Goal: Task Accomplishment & Management: Complete application form

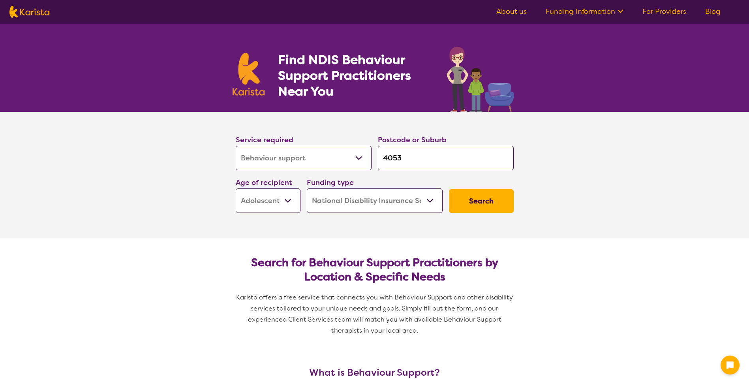
select select "Behaviour support"
select select "AS"
select select "NDIS"
select select "Behaviour support"
select select "AS"
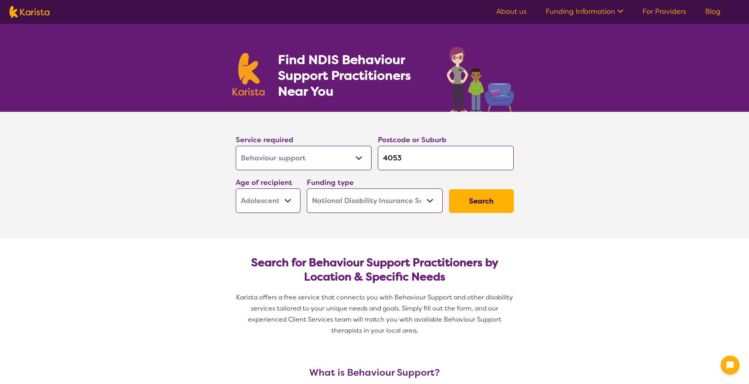
select select "NDIS"
click at [505, 196] on button "Search" at bounding box center [481, 201] width 65 height 24
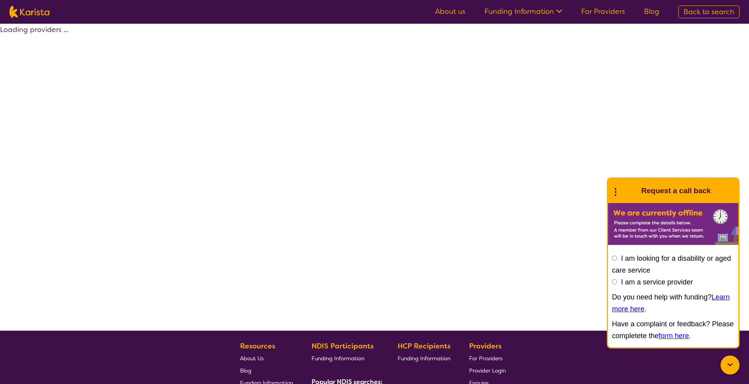
select select "by_score"
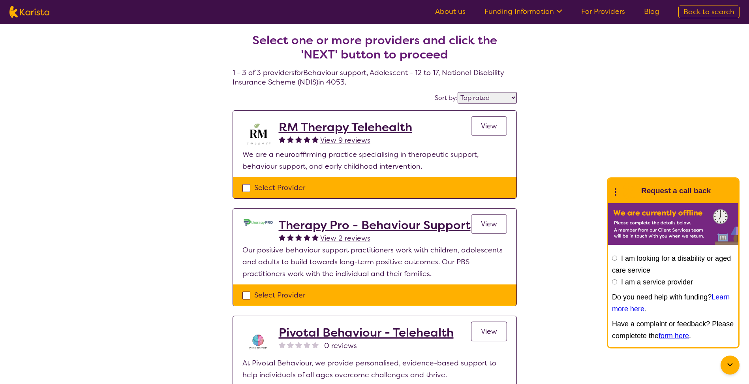
select select "Behaviour support"
select select "AS"
select select "NDIS"
select select "Behaviour support"
select select "AS"
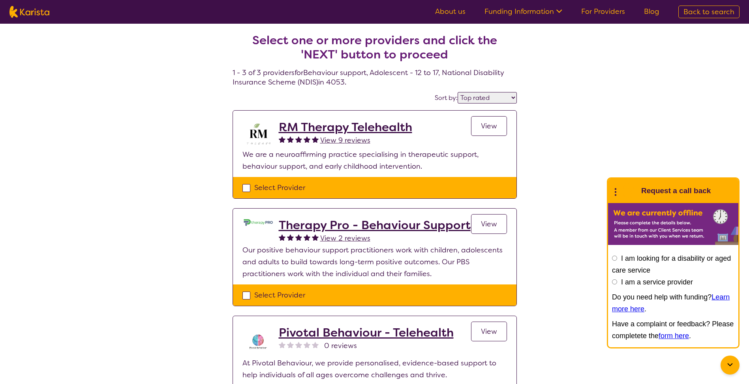
select select "NDIS"
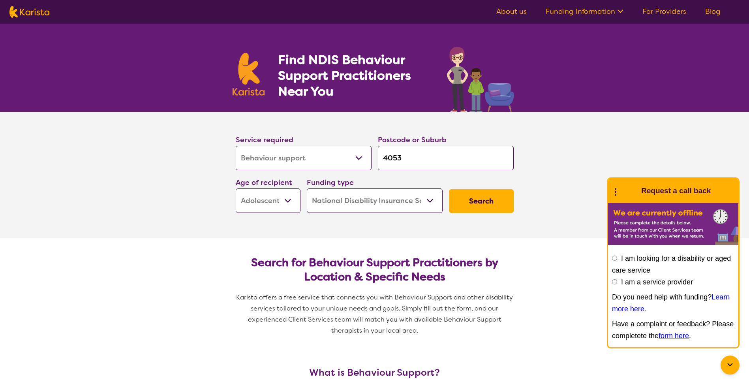
click at [286, 199] on select "Early Childhood - 0 to 9 Child - 10 to 11 Adolescent - 12 to 17 Adult - 18 to 6…" at bounding box center [268, 200] width 65 height 24
select select
click at [236, 188] on select "Early Childhood - 0 to 9 Child - 10 to 11 Adolescent - 12 to 17 Adult - 18 to 6…" at bounding box center [268, 200] width 65 height 24
select select
click at [358, 152] on select "Allied Health Assistant Assessment (ADHD or Autism) Behaviour support Counselli…" at bounding box center [304, 158] width 136 height 24
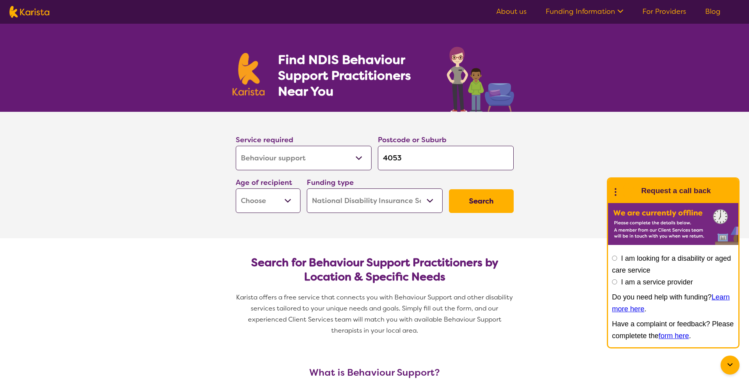
click at [236, 146] on select "Allied Health Assistant Assessment (ADHD or Autism) Behaviour support Counselli…" at bounding box center [304, 158] width 136 height 24
click at [470, 200] on button "Search" at bounding box center [481, 201] width 65 height 24
click at [290, 197] on select "Early Childhood - 0 to 9 Child - 10 to 11 Adolescent - 12 to 17 Adult - 18 to 6…" at bounding box center [268, 200] width 65 height 24
select select "AD"
click at [236, 188] on select "Early Childhood - 0 to 9 Child - 10 to 11 Adolescent - 12 to 17 Adult - 18 to 6…" at bounding box center [268, 200] width 65 height 24
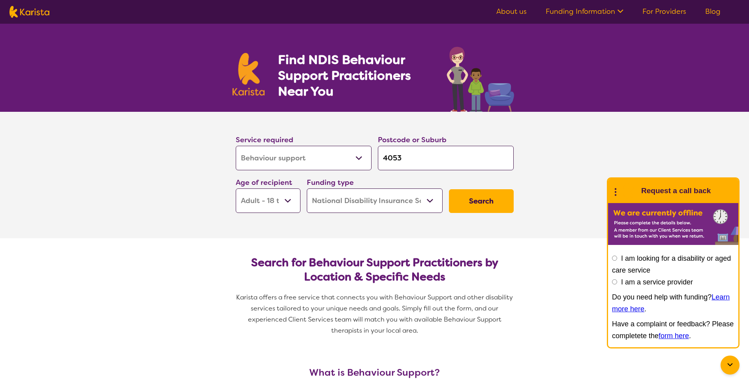
select select "AD"
click at [480, 201] on button "Search" at bounding box center [481, 201] width 65 height 24
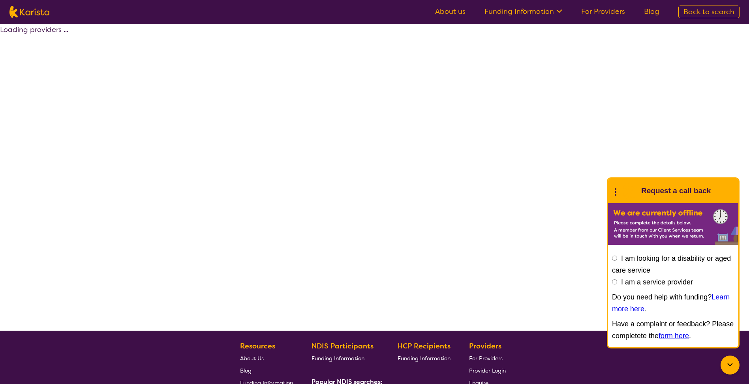
select select "by_score"
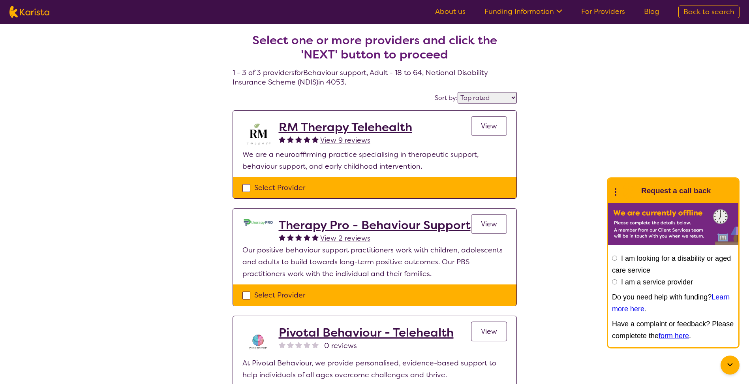
click at [552, 11] on link "Funding Information" at bounding box center [524, 11] width 78 height 9
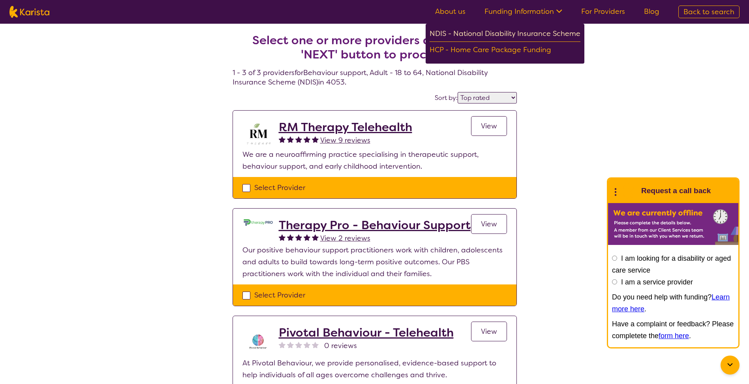
click at [493, 30] on div "NDIS - National Disability Insurance Scheme" at bounding box center [505, 35] width 151 height 14
click at [71, 50] on div "Select one or more providers and click the 'NEXT' button to proceed 1 - 3 of 3 …" at bounding box center [374, 230] width 749 height 412
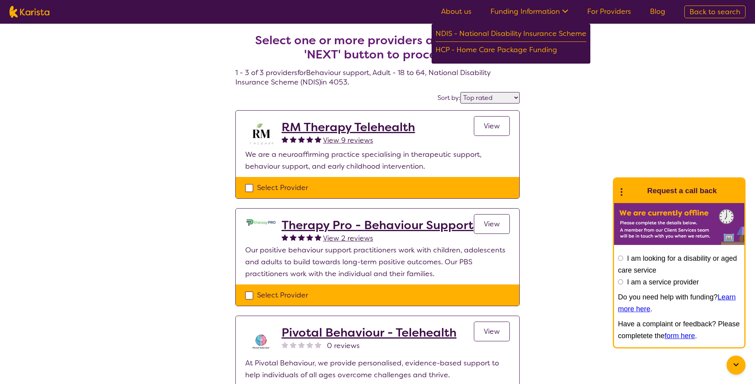
select select "Behaviour support"
select select "AD"
select select "NDIS"
select select "Behaviour support"
select select "AD"
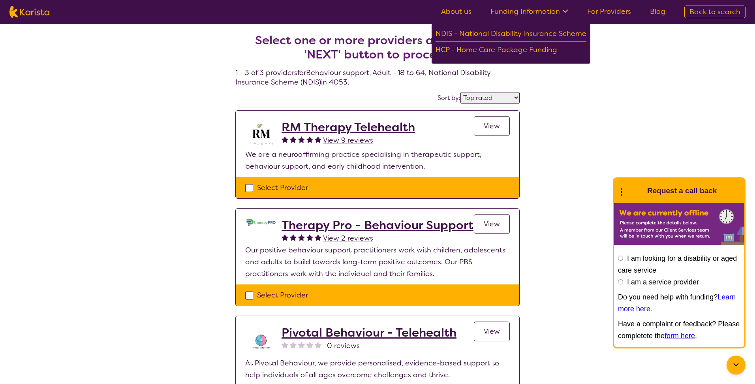
select select "NDIS"
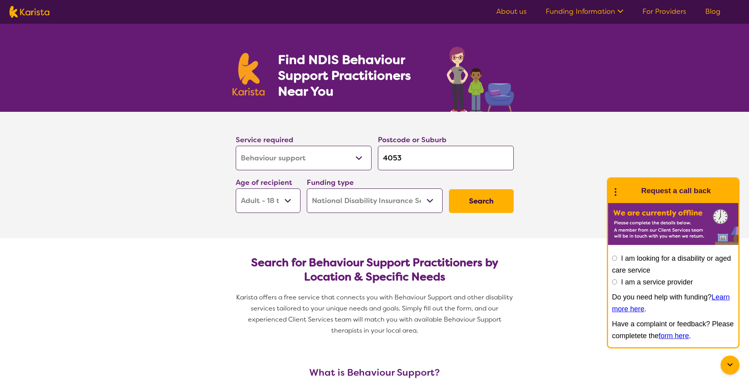
click at [476, 203] on button "Search" at bounding box center [481, 201] width 65 height 24
select select "by_score"
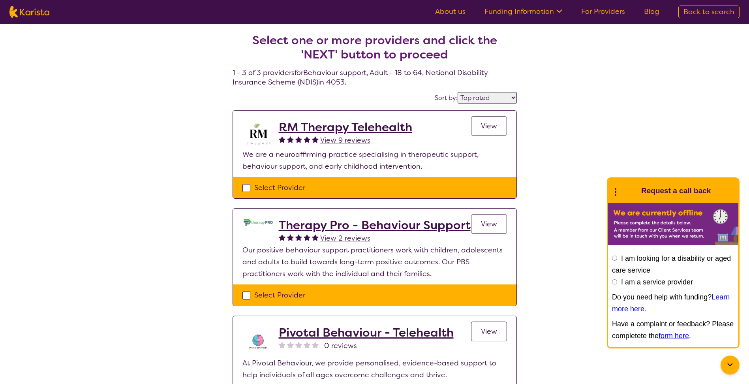
click at [335, 128] on h2 "RM Therapy Telehealth" at bounding box center [346, 127] width 134 height 14
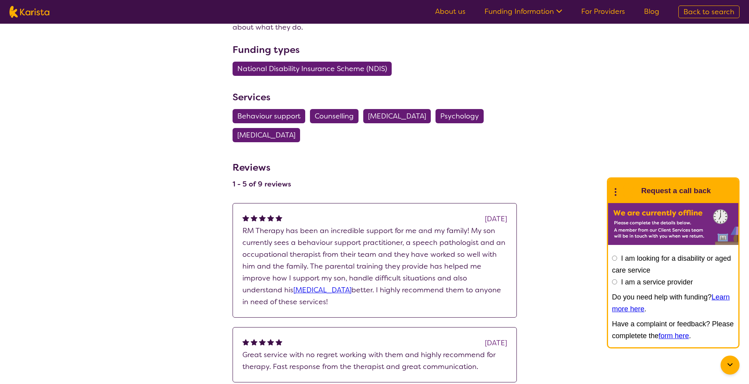
scroll to position [237, 0]
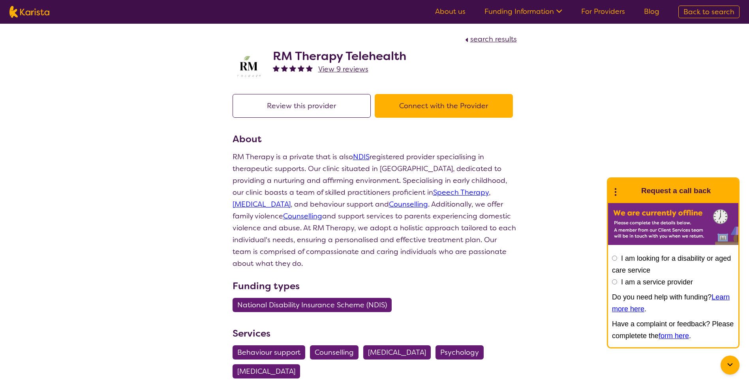
select select "by_score"
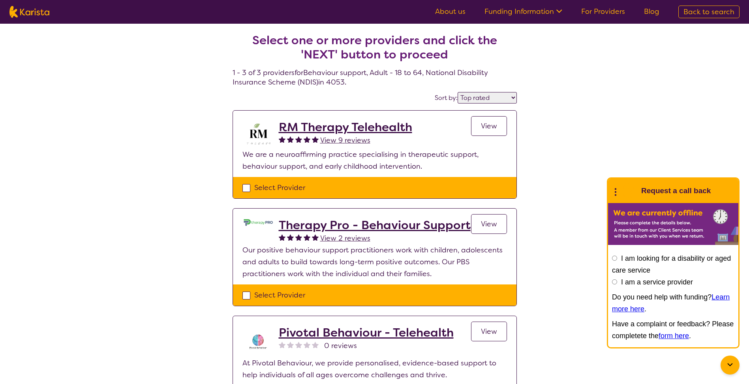
click at [308, 218] on h2 "Therapy Pro - Behaviour Support" at bounding box center [375, 225] width 192 height 14
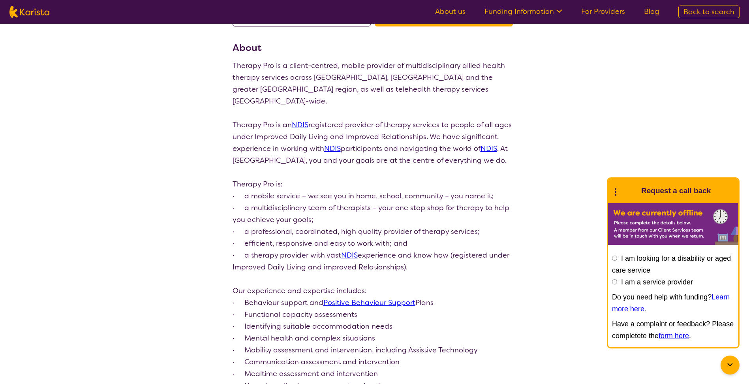
scroll to position [119, 0]
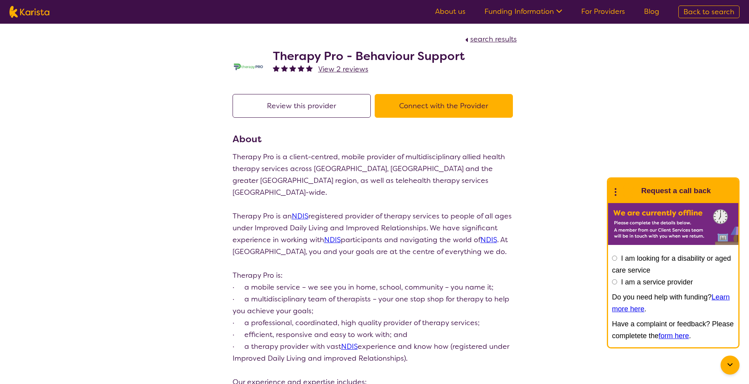
select select "by_score"
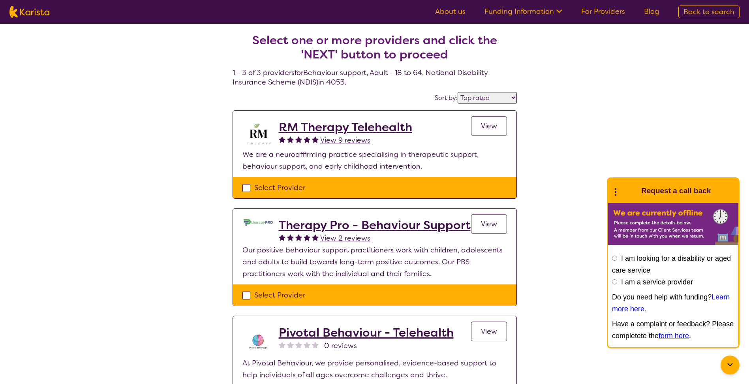
click at [324, 328] on h2 "Pivotal Behaviour - Telehealth" at bounding box center [366, 333] width 175 height 14
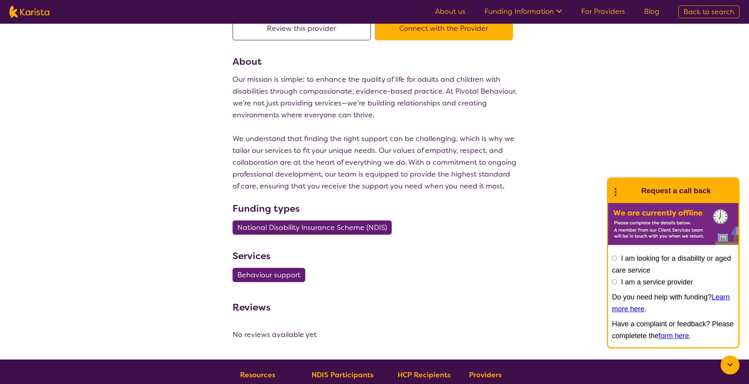
scroll to position [119, 0]
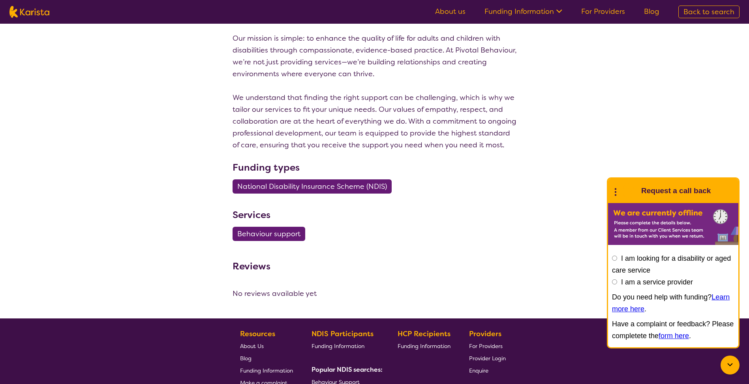
select select "by_score"
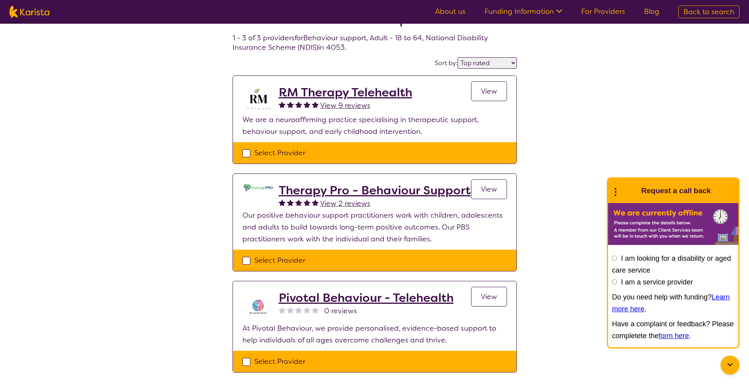
scroll to position [198, 0]
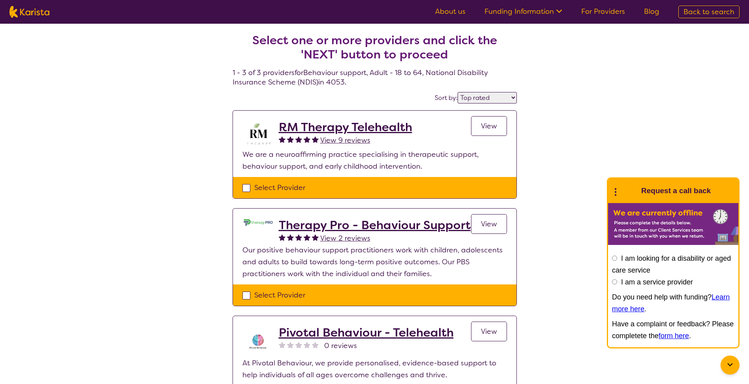
select select "Behaviour support"
select select "AD"
select select "NDIS"
select select "Behaviour support"
select select "AD"
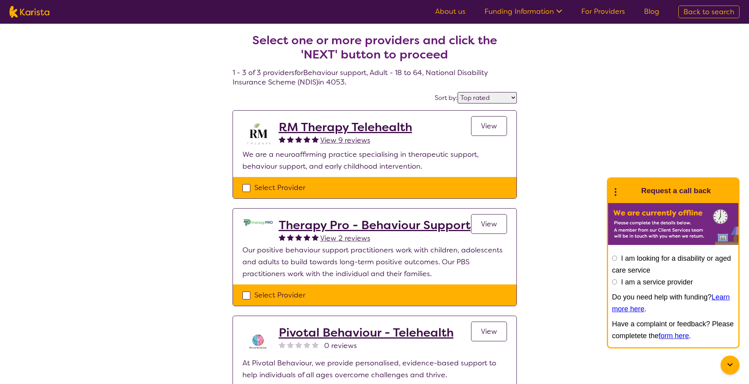
select select "NDIS"
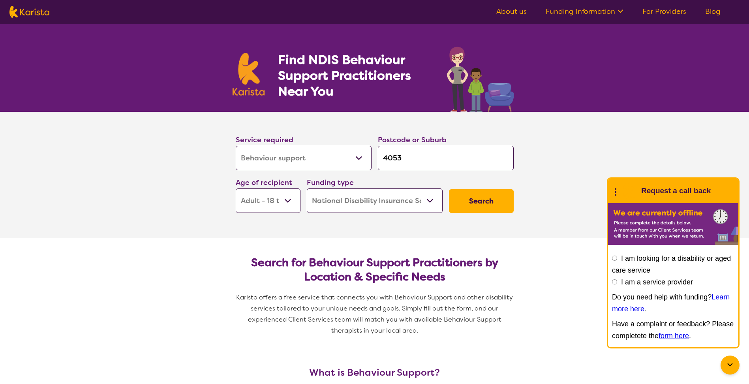
click at [287, 198] on select "Early Childhood - 0 to 9 Child - 10 to 11 Adolescent - 12 to 17 Adult - 18 to 6…" at bounding box center [268, 200] width 65 height 24
select select "EC"
click at [236, 188] on select "Early Childhood - 0 to 9 Child - 10 to 11 Adolescent - 12 to 17 Adult - 18 to 6…" at bounding box center [268, 200] width 65 height 24
select select "EC"
click at [482, 193] on button "Search" at bounding box center [481, 201] width 65 height 24
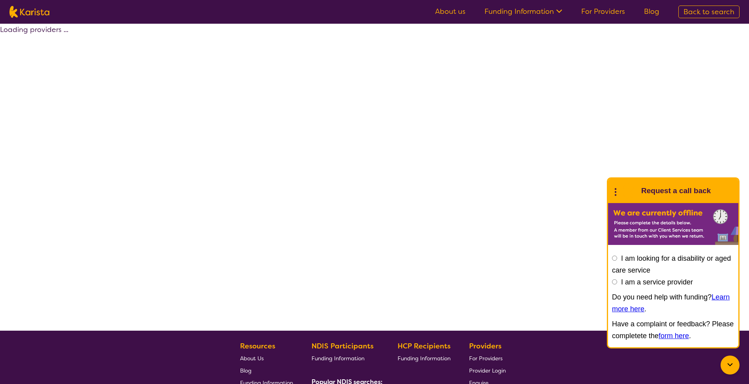
select select "by_score"
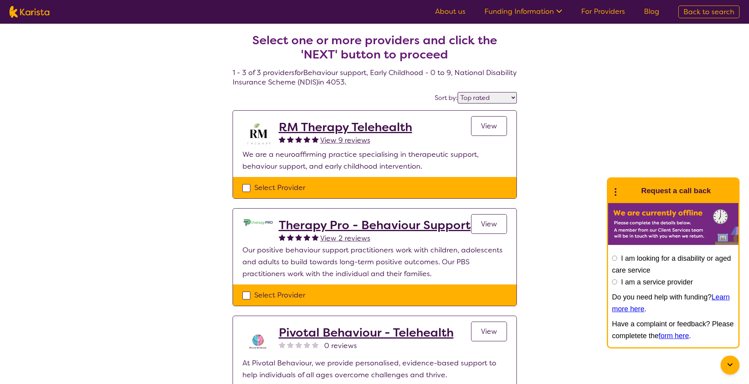
select select "Behaviour support"
select select "EC"
select select "NDIS"
select select "Behaviour support"
select select "EC"
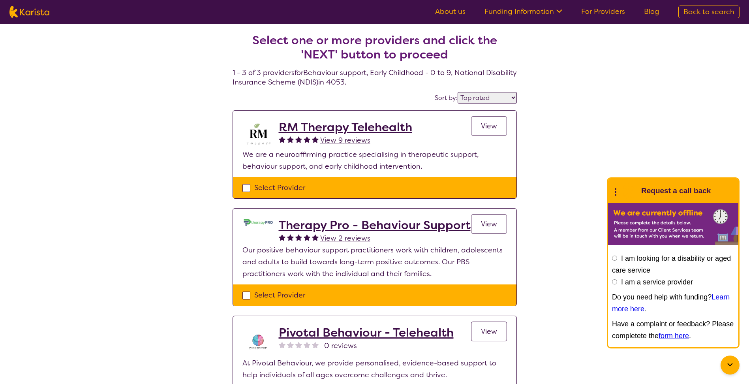
select select "NDIS"
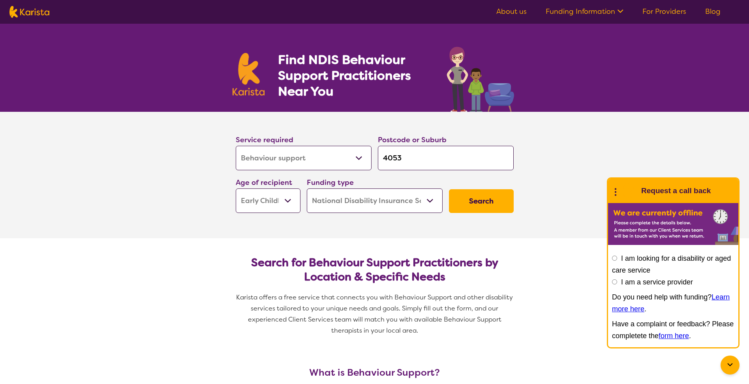
click at [287, 198] on select "Early Childhood - 0 to 9 Child - 10 to 11 Adolescent - 12 to 17 Adult - 18 to 6…" at bounding box center [268, 200] width 65 height 24
select select "AG"
click at [236, 188] on select "Early Childhood - 0 to 9 Child - 10 to 11 Adolescent - 12 to 17 Adult - 18 to 6…" at bounding box center [268, 200] width 65 height 24
select select "AG"
click at [486, 203] on button "Search" at bounding box center [481, 201] width 65 height 24
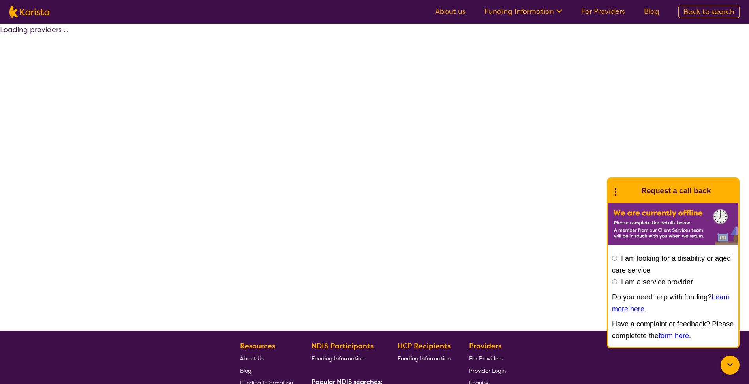
select select "by_score"
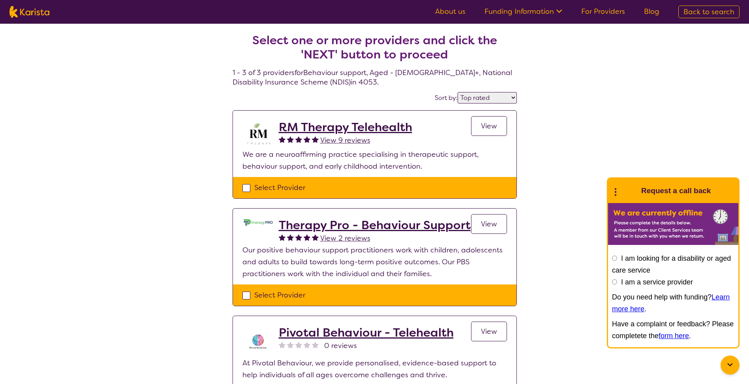
click at [33, 192] on div "Select one or more providers and click the 'NEXT' button to proceed 1 - 3 of 3 …" at bounding box center [374, 230] width 749 height 412
click at [363, 330] on h2 "Pivotal Behaviour - Telehealth" at bounding box center [366, 333] width 175 height 14
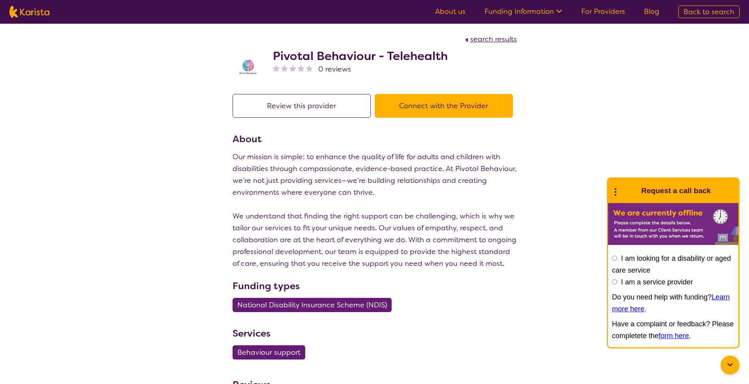
select select "by_score"
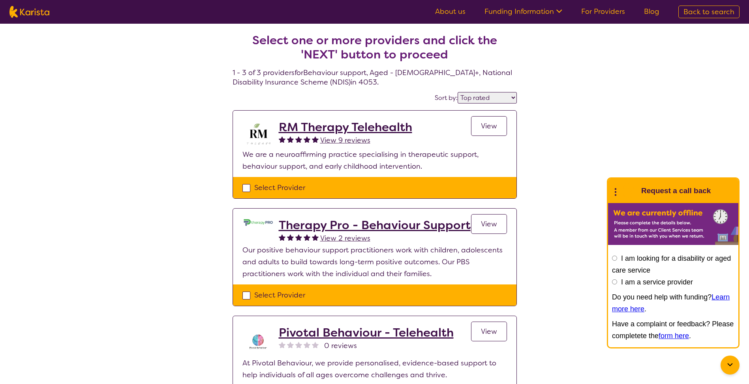
select select "Behaviour support"
select select "AG"
select select "NDIS"
select select "Behaviour support"
select select "AG"
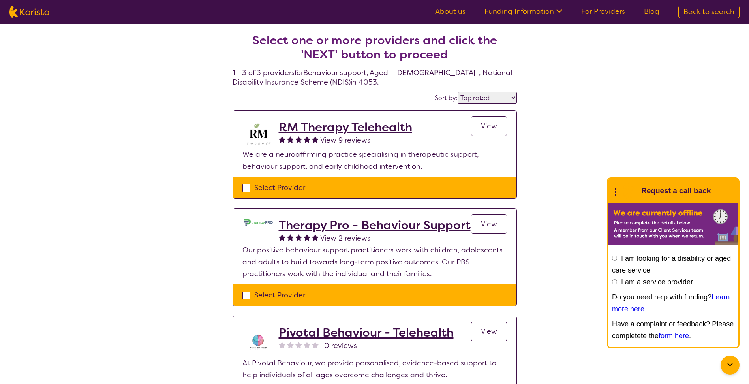
select select "NDIS"
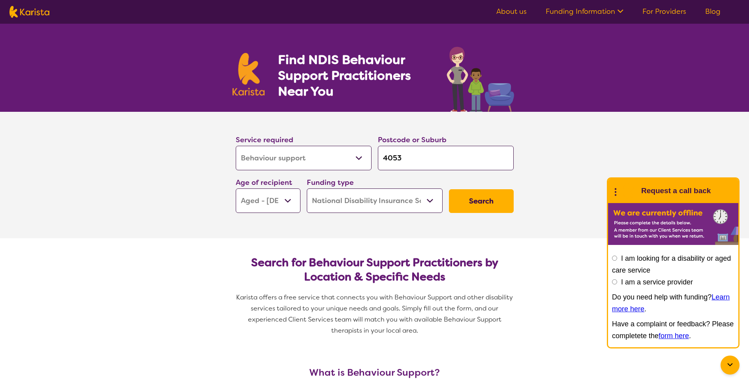
click at [358, 160] on select "Allied Health Assistant Assessment (ADHD or Autism) Behaviour support Counselli…" at bounding box center [304, 158] width 136 height 24
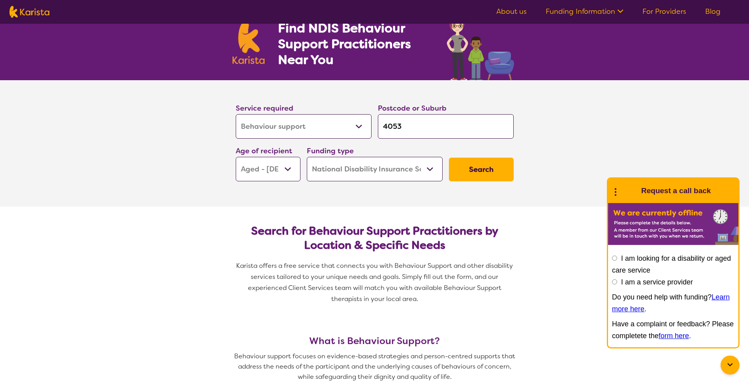
scroll to position [79, 0]
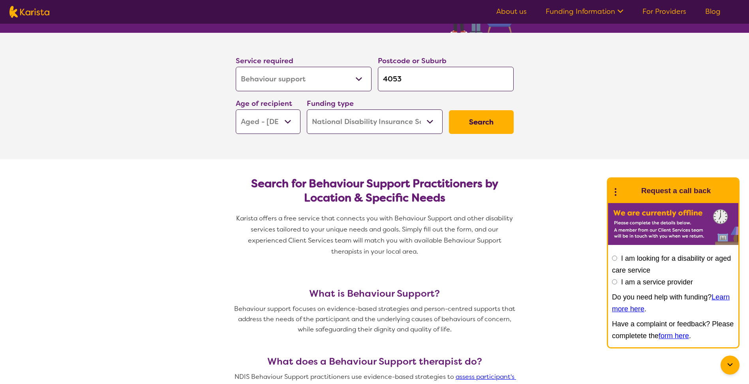
click at [326, 73] on select "Allied Health Assistant Assessment (ADHD or Autism) Behaviour support Counselli…" at bounding box center [304, 79] width 136 height 24
select select "Psychosocial Recovery Coach"
click at [236, 67] on select "Allied Health Assistant Assessment (ADHD or Autism) Behaviour support Counselli…" at bounding box center [304, 79] width 136 height 24
select select "Psychosocial Recovery Coach"
click at [485, 120] on button "Search" at bounding box center [481, 122] width 65 height 24
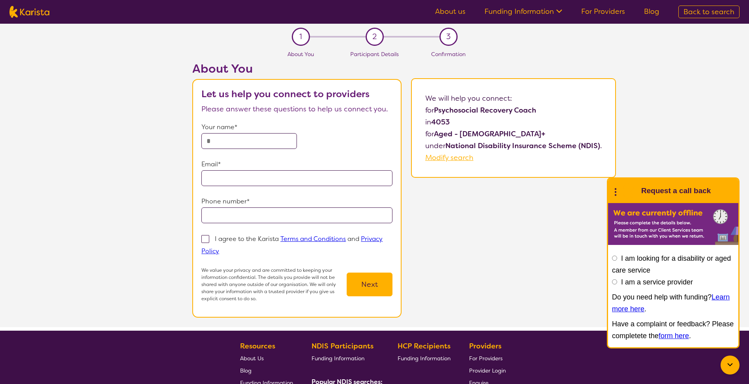
scroll to position [79, 0]
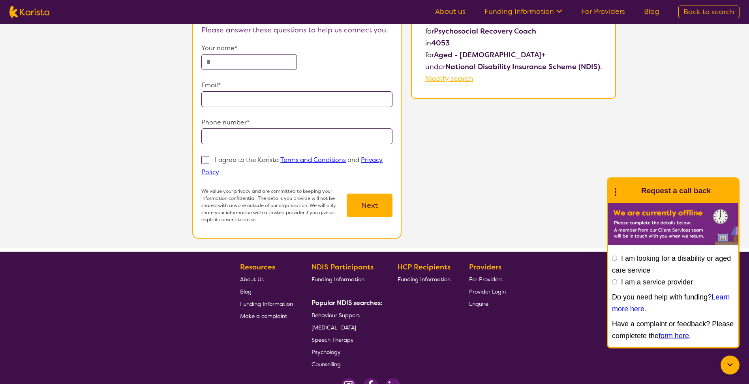
select select "Behaviour support"
select select "AG"
select select "NDIS"
select select "Behaviour support"
select select "AG"
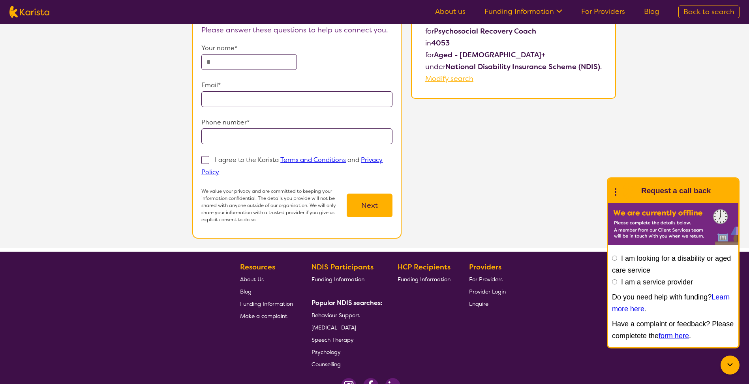
select select "NDIS"
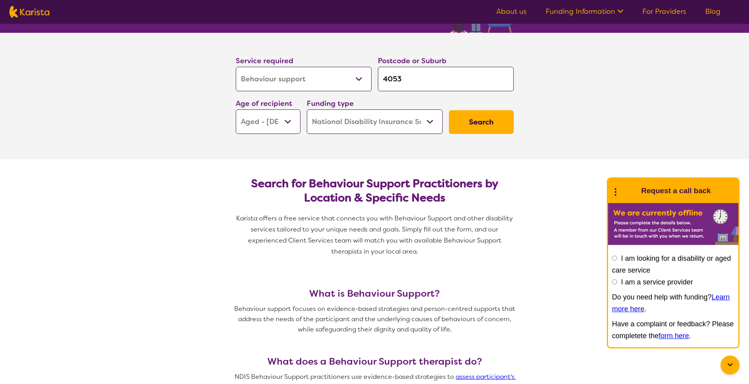
click at [283, 123] on select "Early Childhood - 0 to 9 Child - 10 to 11 Adolescent - 12 to 17 Adult - 18 to 6…" at bounding box center [268, 121] width 65 height 24
select select "AD"
click at [236, 109] on select "Early Childhood - 0 to 9 Child - 10 to 11 Adolescent - 12 to 17 Adult - 18 to 6…" at bounding box center [268, 121] width 65 height 24
select select "AD"
click at [491, 128] on button "Search" at bounding box center [481, 122] width 65 height 24
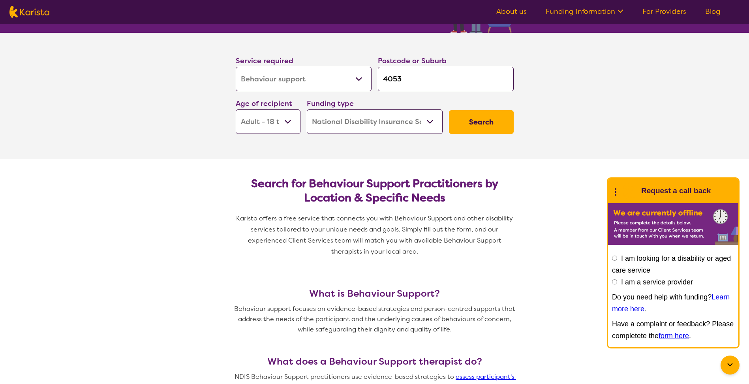
select select "by_score"
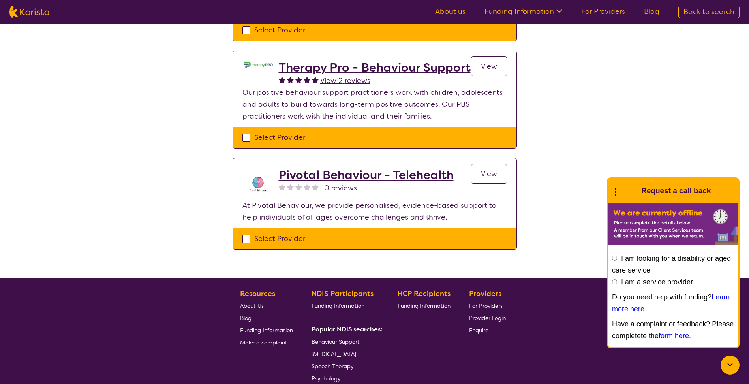
scroll to position [158, 0]
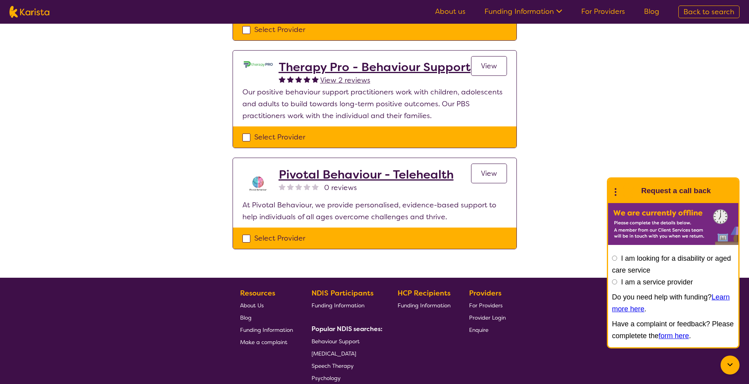
scroll to position [79, 0]
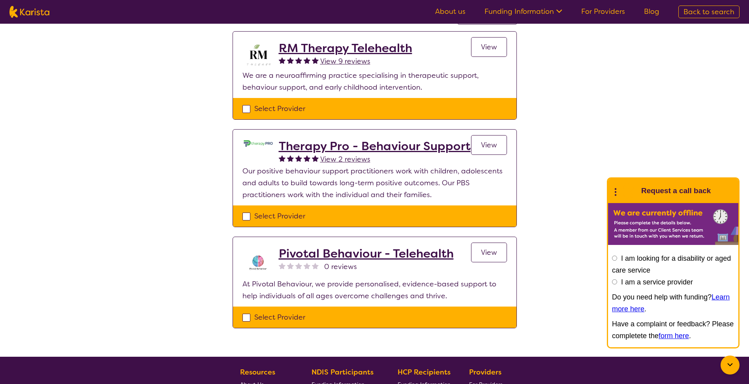
select select "Behaviour support"
select select "AD"
select select "NDIS"
select select "Behaviour support"
select select "AD"
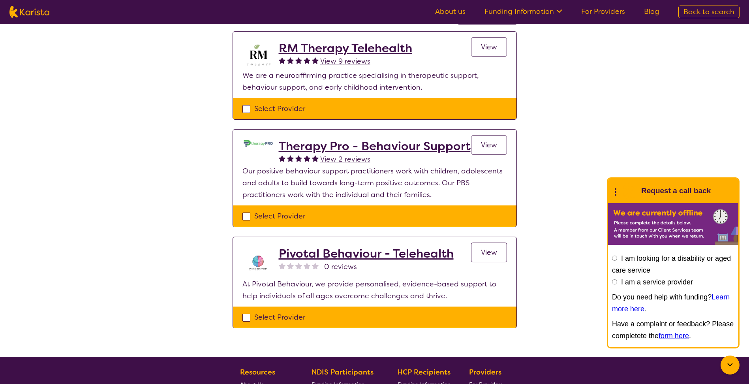
select select "NDIS"
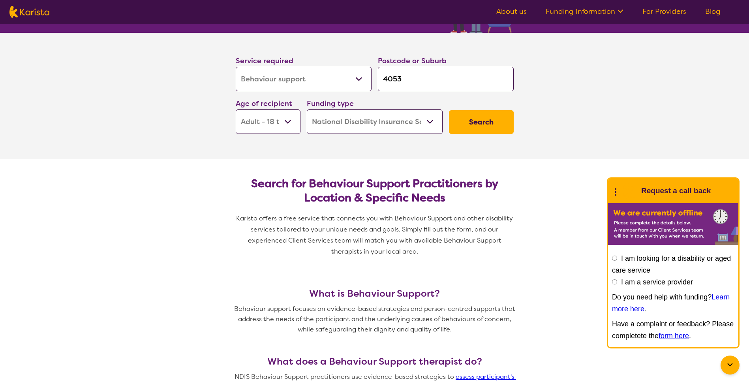
click at [346, 81] on select "Allied Health Assistant Assessment (ADHD or Autism) Behaviour support Counselli…" at bounding box center [304, 79] width 136 height 24
select select "Psychosocial Recovery Coach"
click at [236, 67] on select "Allied Health Assistant Assessment (ADHD or Autism) Behaviour support Counselli…" at bounding box center [304, 79] width 136 height 24
select select "Psychosocial Recovery Coach"
click at [497, 120] on button "Search" at bounding box center [481, 122] width 65 height 24
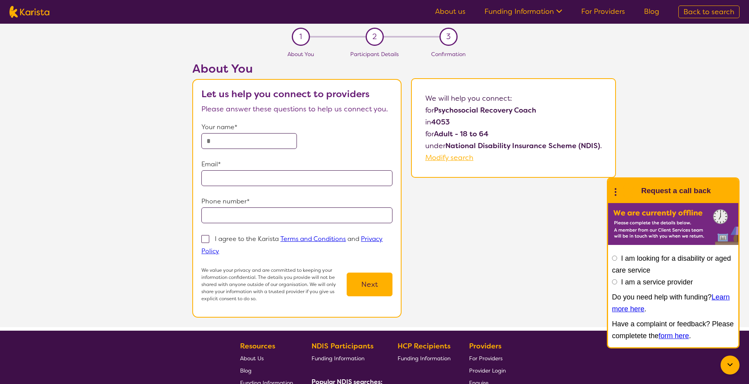
click at [220, 137] on input "text" at bounding box center [249, 141] width 96 height 16
type input "*********"
type input "**********"
click at [203, 239] on span at bounding box center [205, 239] width 8 height 8
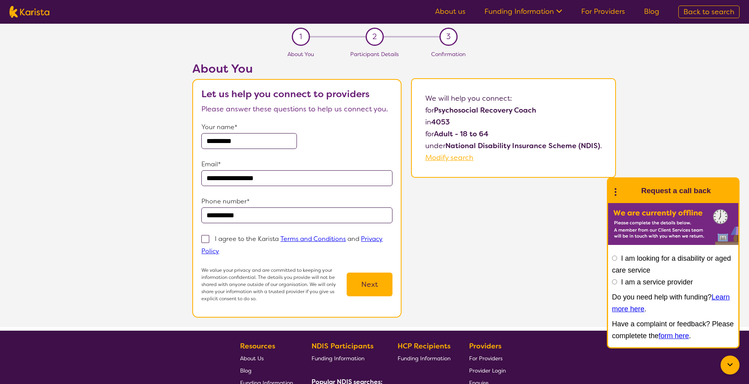
click at [219, 248] on input "I agree to the Karista Terms and Conditions and Privacy Policy" at bounding box center [221, 250] width 5 height 5
checkbox input "true"
click at [365, 284] on button "Next" at bounding box center [370, 285] width 46 height 24
select select "Behaviour support"
select select "AD"
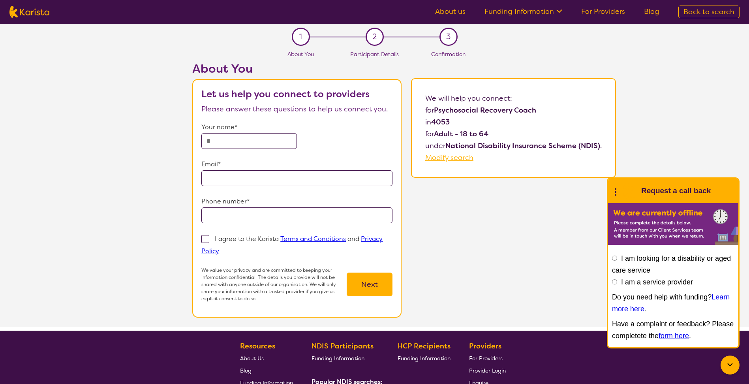
select select "NDIS"
select select "Behaviour support"
select select "AD"
select select "NDIS"
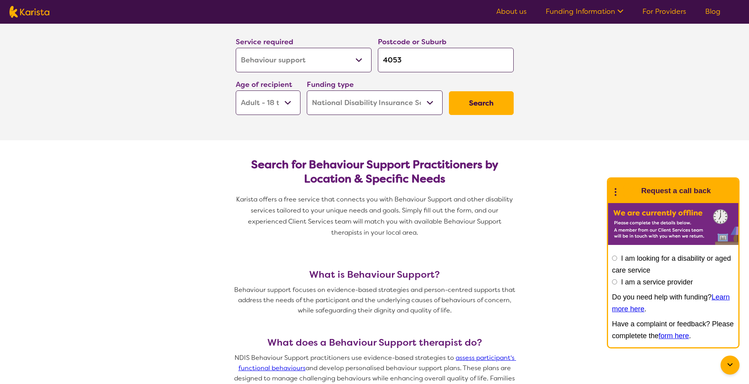
scroll to position [79, 0]
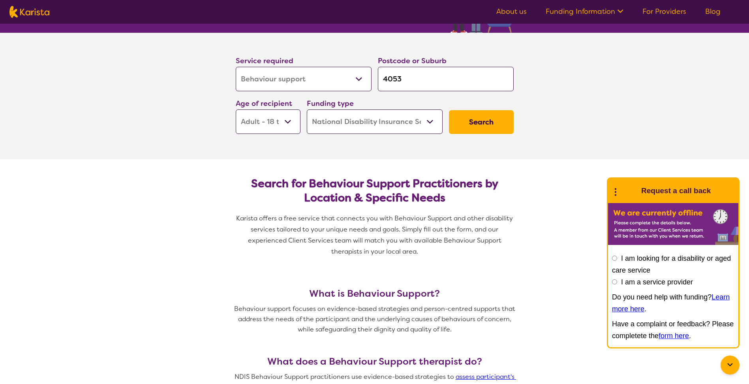
click at [278, 79] on select "Allied Health Assistant Assessment (ADHD or Autism) Behaviour support Counselli…" at bounding box center [304, 79] width 136 height 24
select select "Psychosocial Recovery Coach"
click at [236, 67] on select "Allied Health Assistant Assessment (ADHD or Autism) Behaviour support Counselli…" at bounding box center [304, 79] width 136 height 24
select select "Psychosocial Recovery Coach"
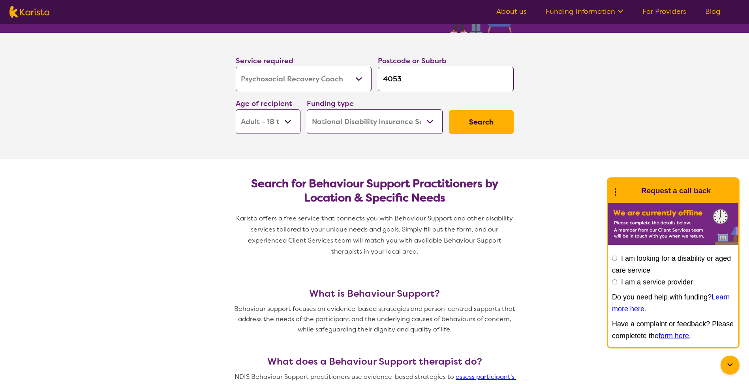
click at [491, 120] on button "Search" at bounding box center [481, 122] width 65 height 24
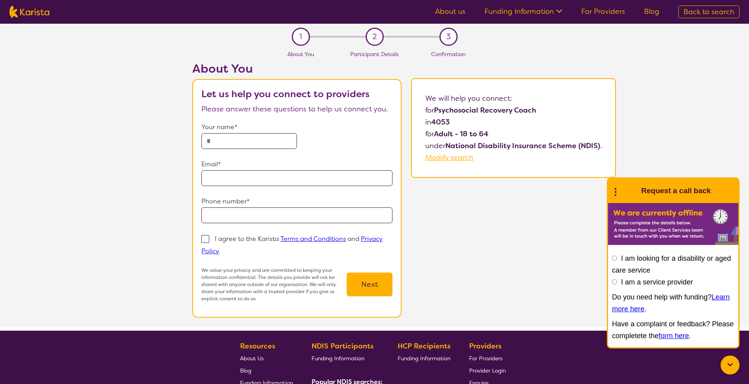
click at [645, 280] on label "I am a service provider" at bounding box center [657, 282] width 72 height 8
click at [617, 280] on input "I am a service provider" at bounding box center [614, 281] width 5 height 5
radio input "true"
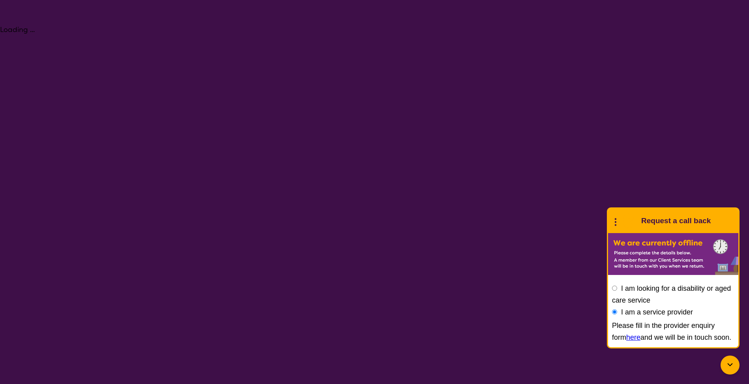
select select "Behaviour support"
select select "AD"
select select "NDIS"
select select "Behaviour support"
select select "AD"
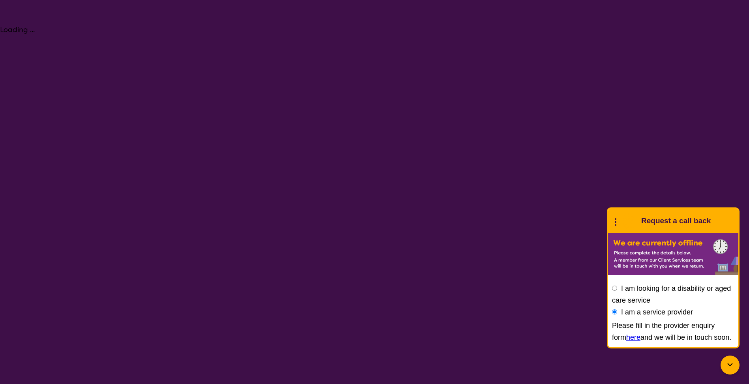
select select "NDIS"
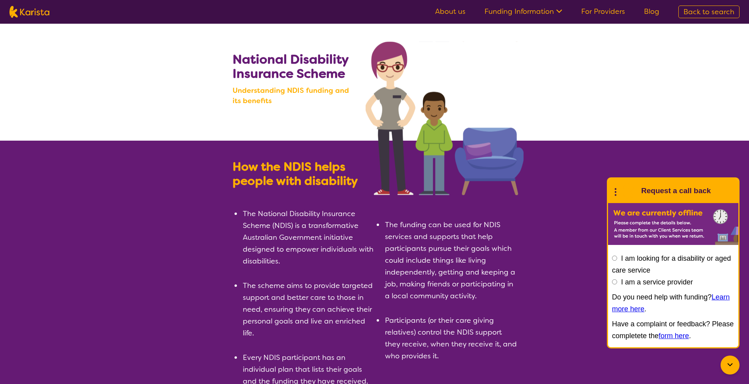
click at [649, 282] on label "I am a service provider" at bounding box center [657, 282] width 72 height 8
click at [617, 282] on input "I am a service provider" at bounding box center [614, 281] width 5 height 5
radio input "true"
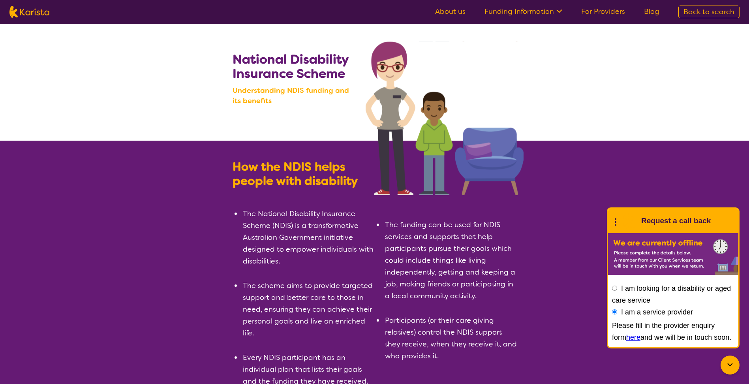
click at [518, 12] on link "Funding Information" at bounding box center [524, 11] width 78 height 9
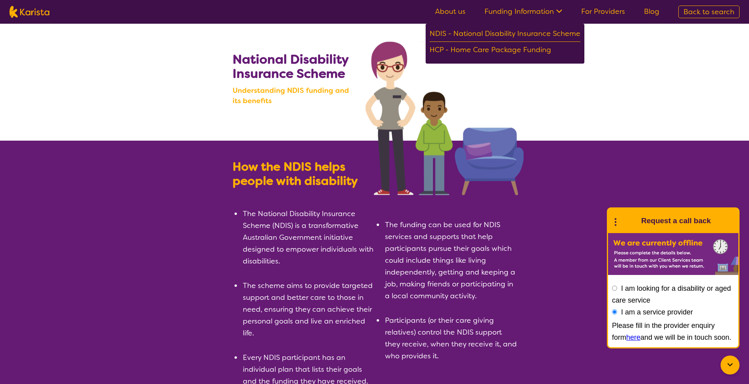
click at [596, 11] on link "For Providers" at bounding box center [604, 11] width 44 height 9
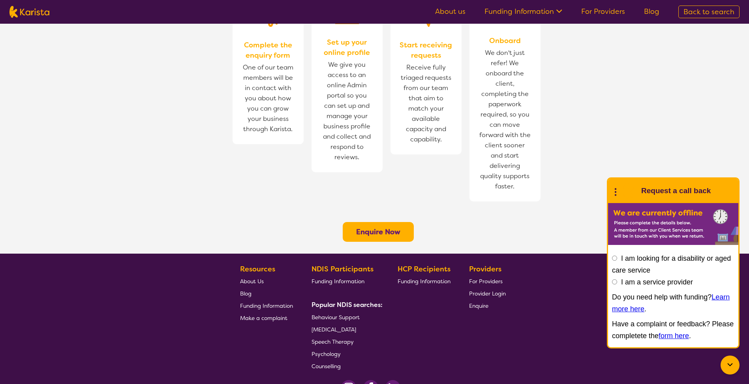
scroll to position [553, 0]
